Goal: Transaction & Acquisition: Purchase product/service

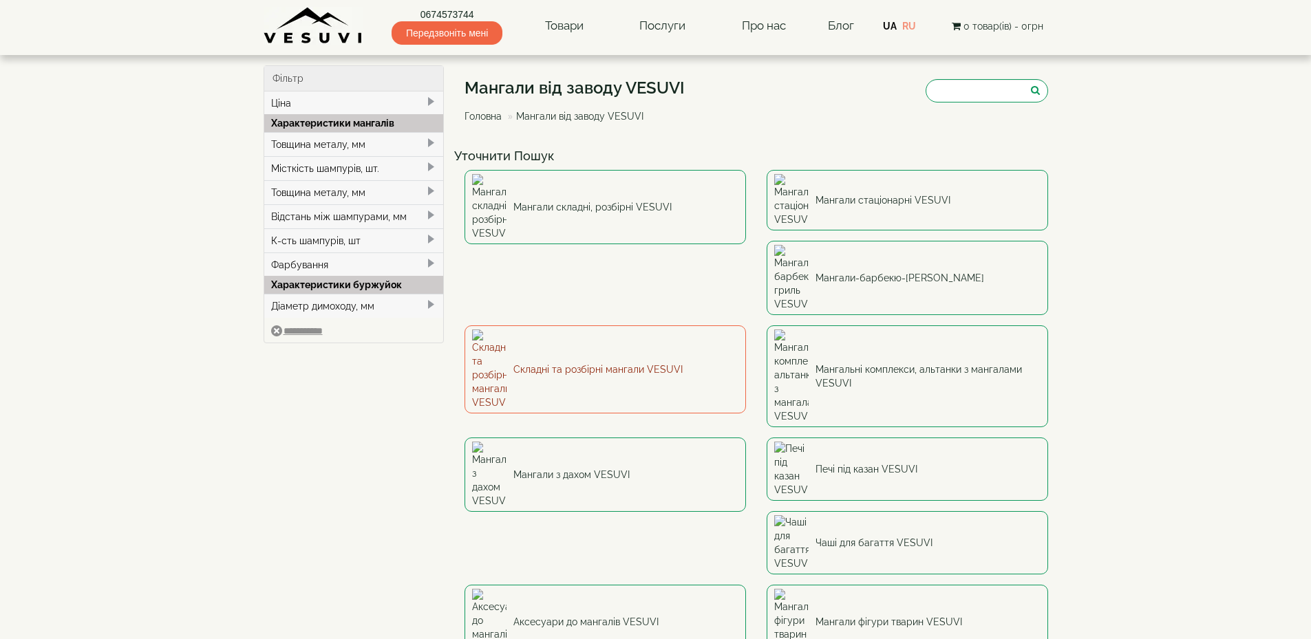
click at [746, 325] on link "Складні та розбірні мангали VESUVI" at bounding box center [604, 369] width 281 height 88
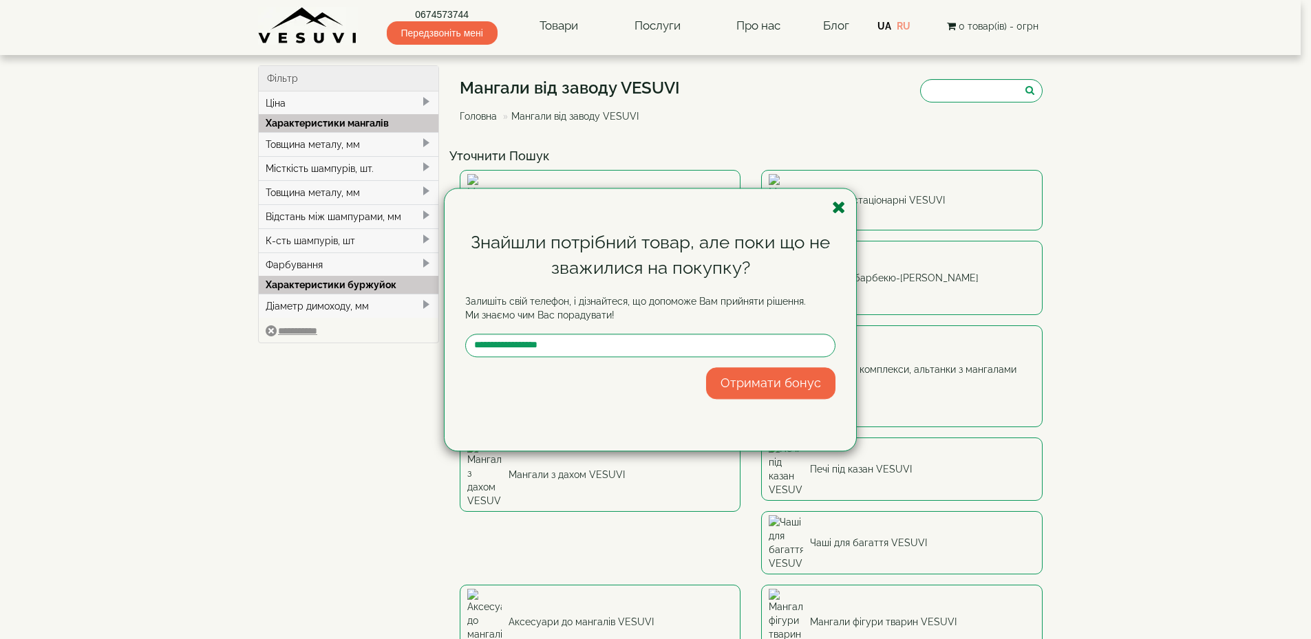
click at [844, 207] on icon "button" at bounding box center [839, 207] width 14 height 17
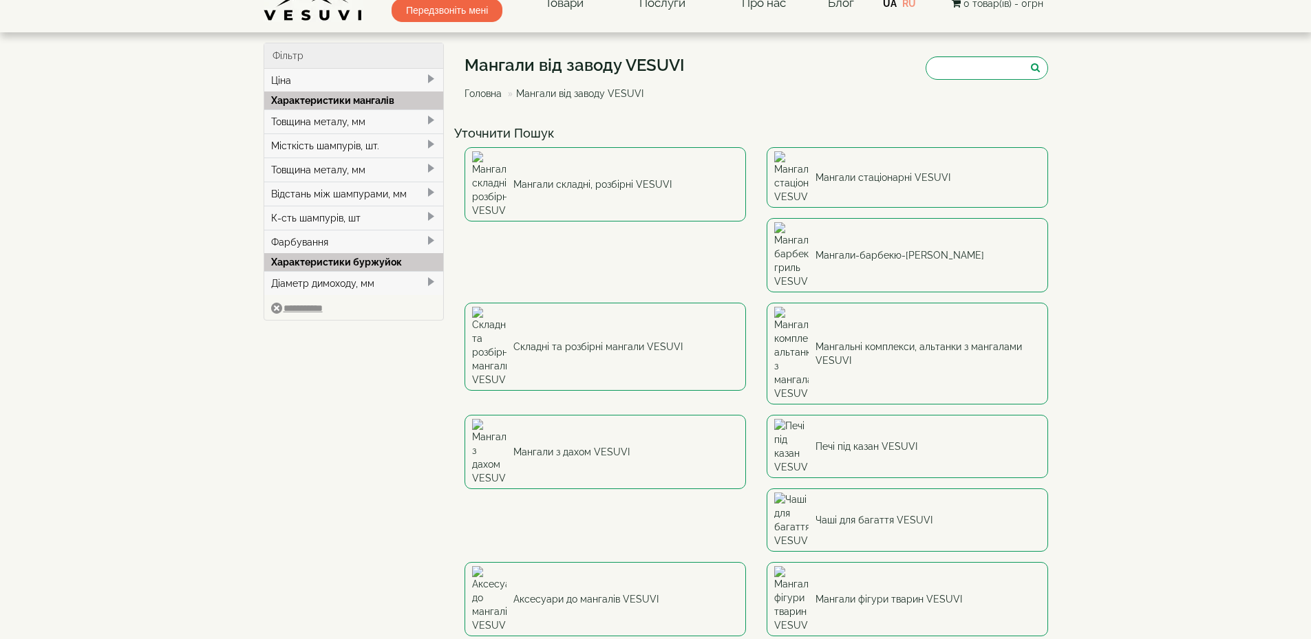
scroll to position [32, 0]
